Goal: Information Seeking & Learning: Learn about a topic

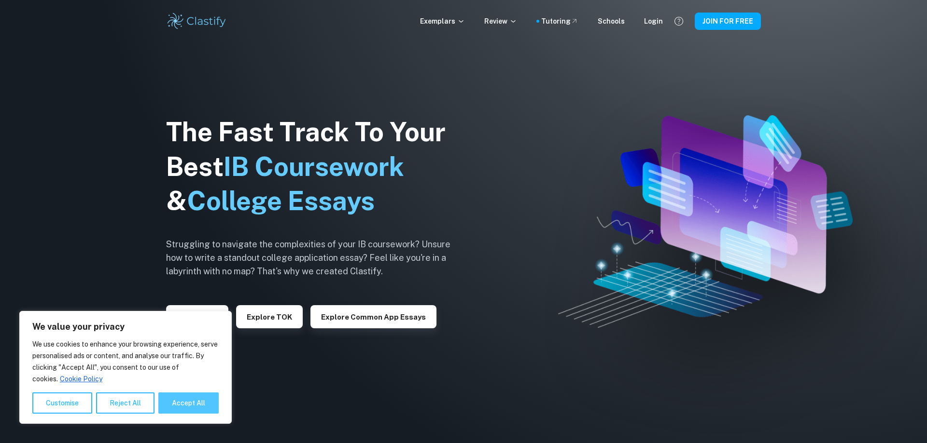
click at [203, 401] on button "Accept All" at bounding box center [188, 403] width 60 height 21
checkbox input "true"
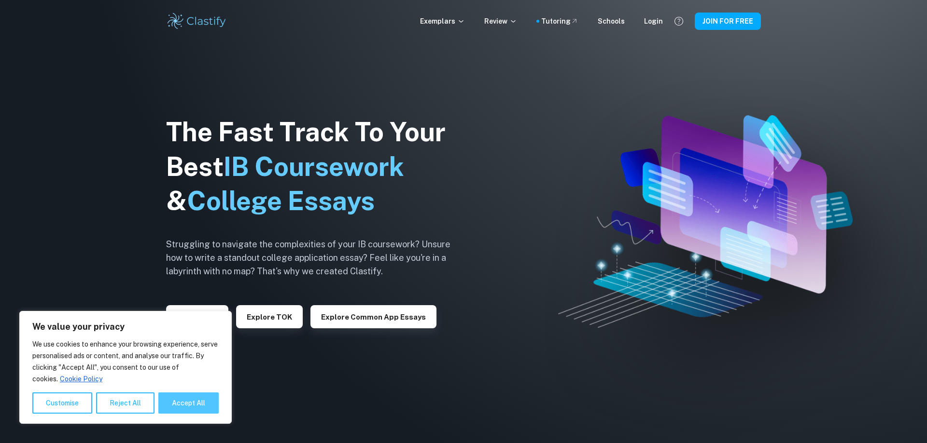
checkbox input "true"
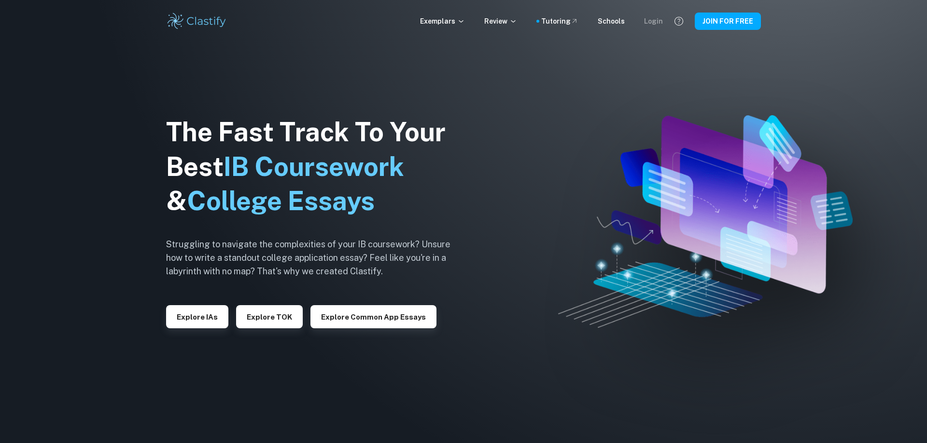
click at [660, 25] on div "Login" at bounding box center [653, 21] width 19 height 11
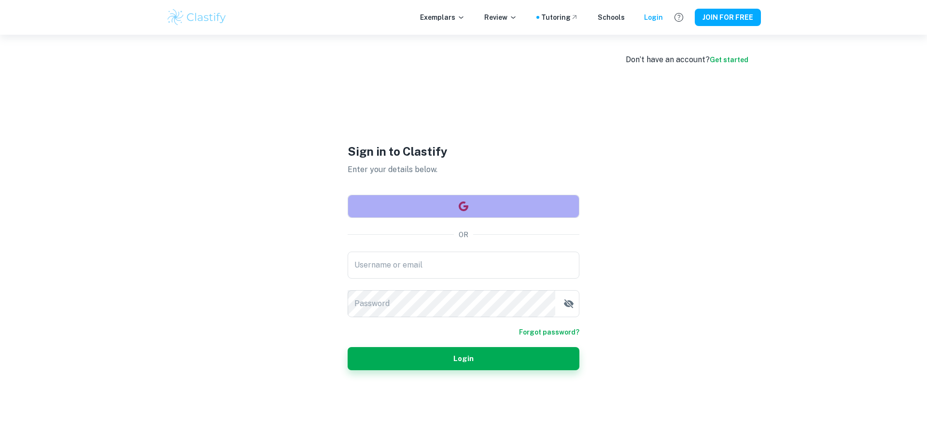
click at [479, 203] on button "button" at bounding box center [463, 206] width 232 height 23
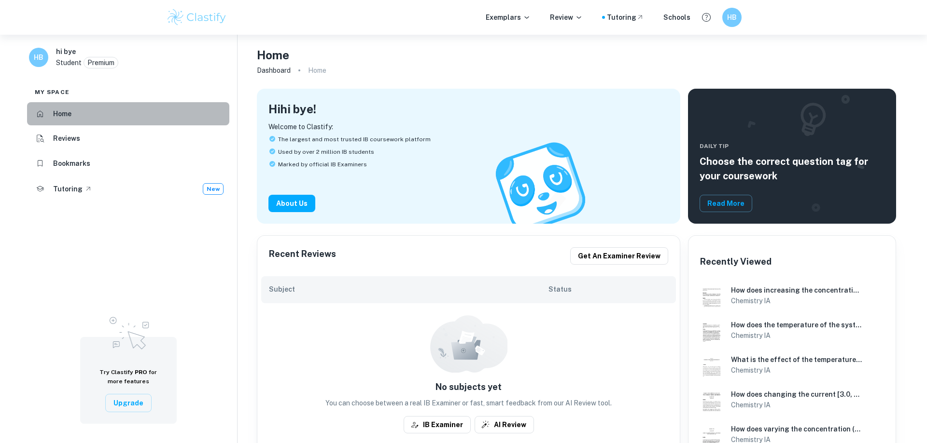
click at [101, 117] on li "Home" at bounding box center [128, 113] width 202 height 23
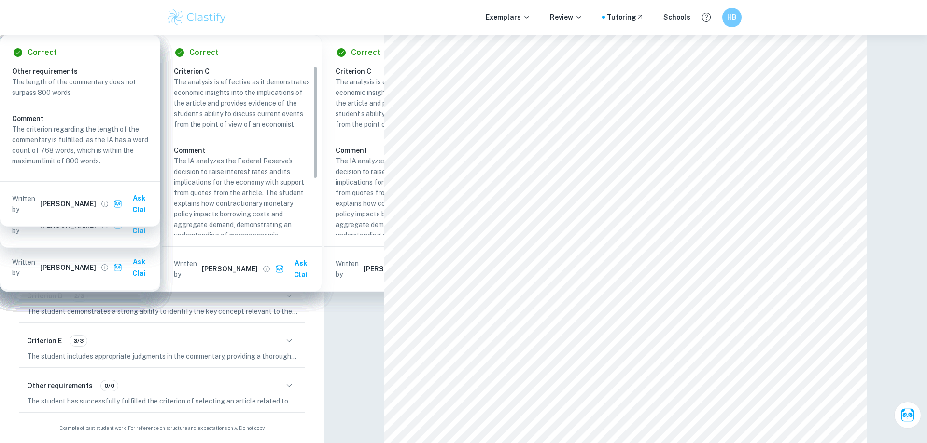
click at [287, 164] on icon "button" at bounding box center [289, 162] width 12 height 12
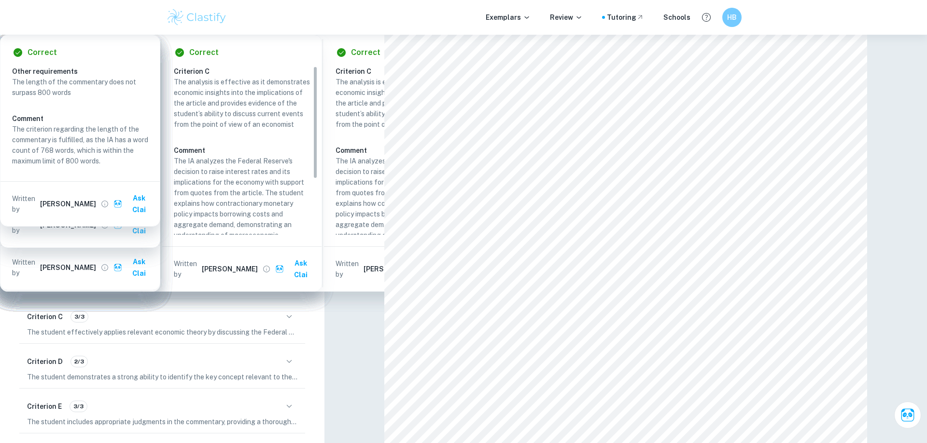
click at [289, 273] on icon "button" at bounding box center [289, 271] width 5 height 3
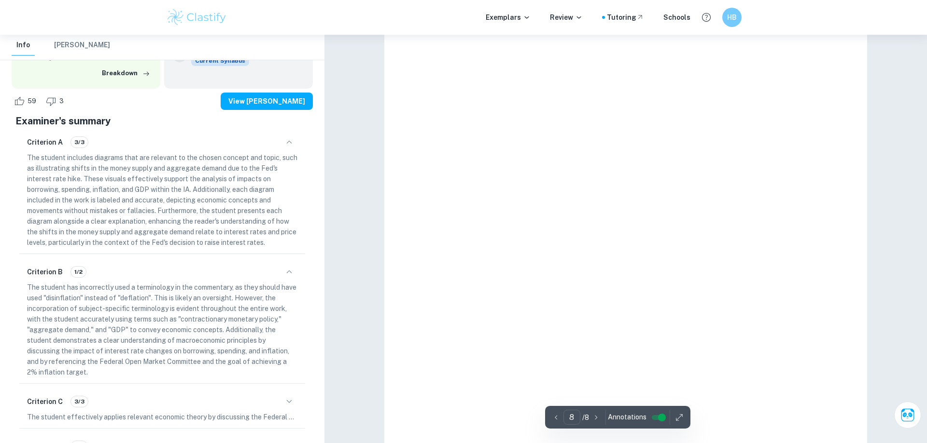
scroll to position [5173, 0]
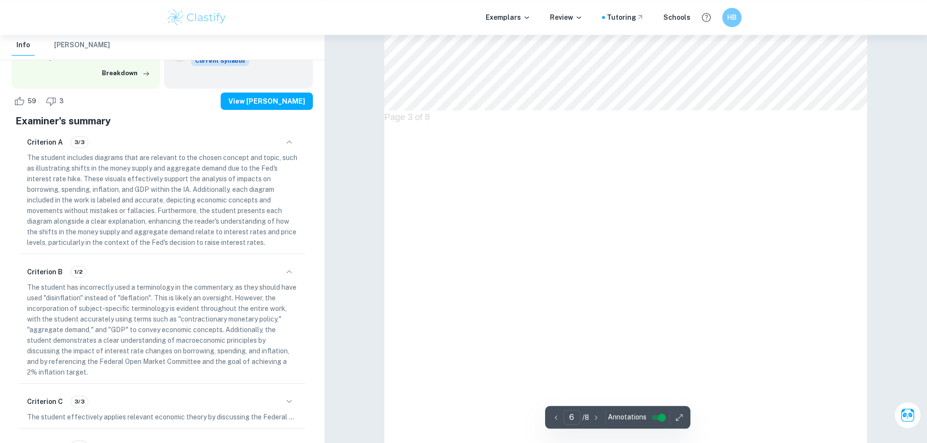
type input "5"
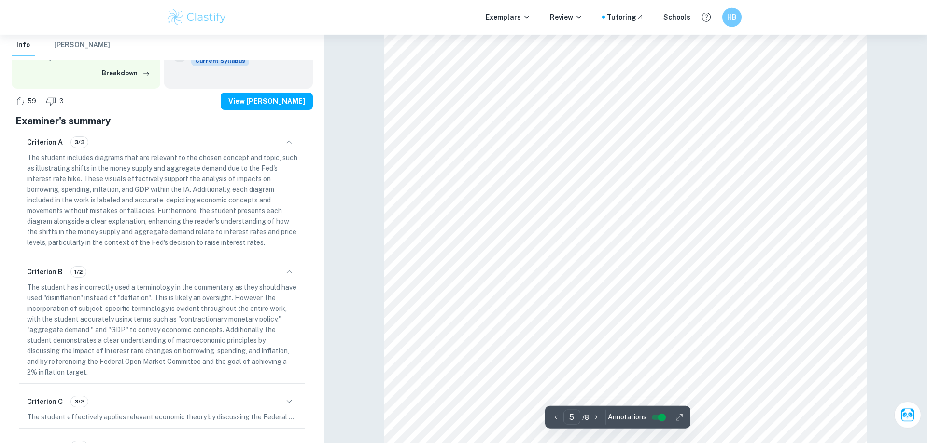
scroll to position [2990, 0]
